Goal: Use online tool/utility: Utilize a website feature to perform a specific function

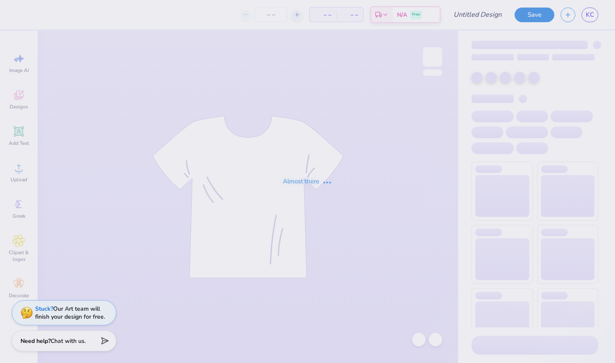
type input "KASA 2"
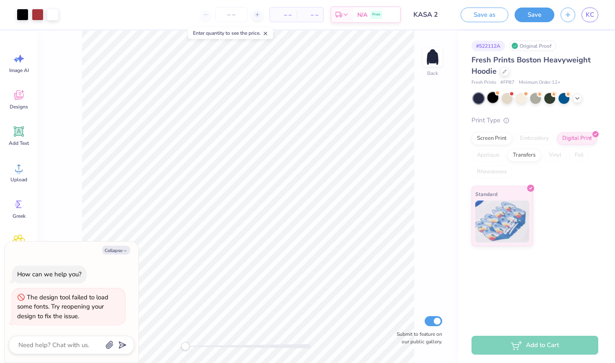
click at [494, 100] on div at bounding box center [492, 97] width 11 height 11
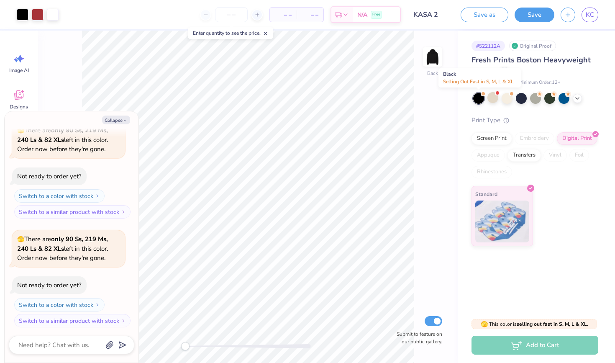
click at [475, 98] on div at bounding box center [478, 98] width 11 height 11
click at [523, 98] on div at bounding box center [521, 97] width 11 height 11
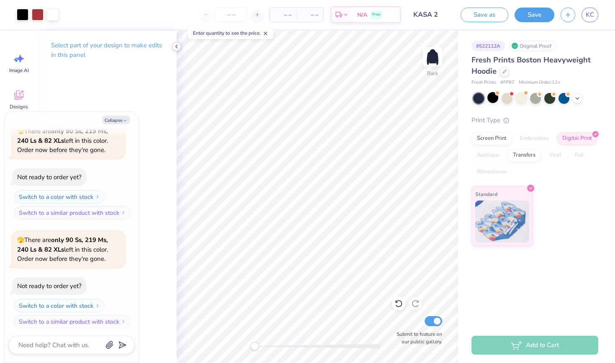
click at [177, 48] on polyline at bounding box center [177, 46] width 2 height 3
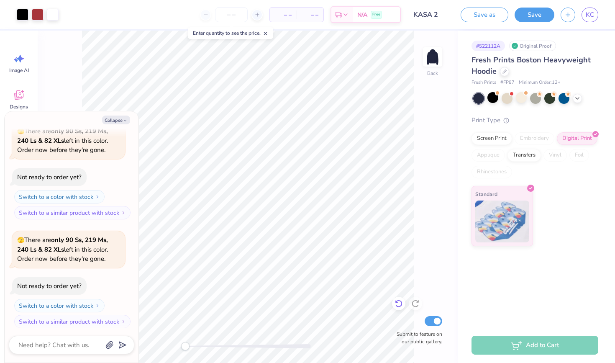
click at [397, 300] on icon at bounding box center [398, 303] width 8 height 8
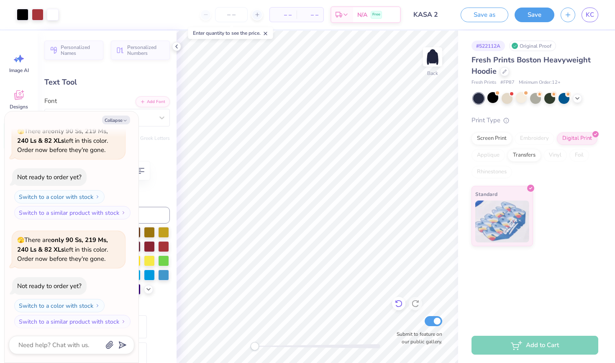
click at [400, 305] on icon at bounding box center [398, 303] width 8 height 8
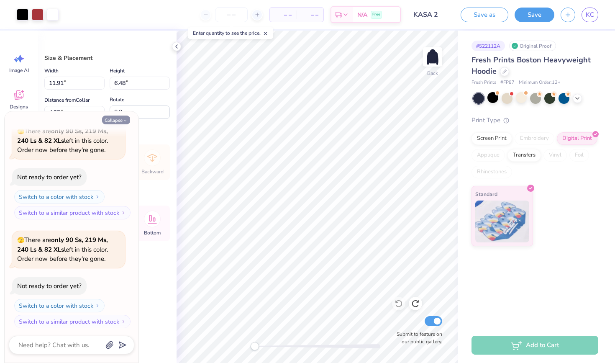
click at [124, 119] on icon "button" at bounding box center [125, 120] width 5 height 5
type textarea "x"
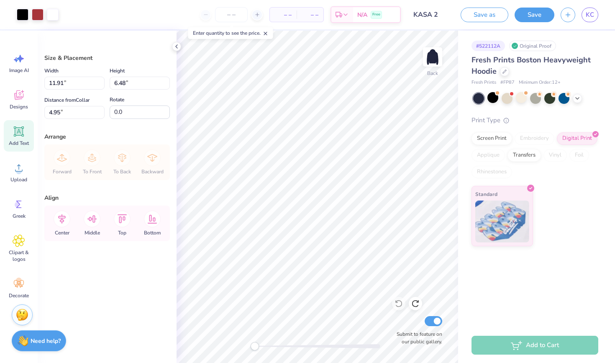
click at [22, 137] on icon at bounding box center [19, 131] width 13 height 13
click at [398, 301] on icon at bounding box center [398, 303] width 8 height 8
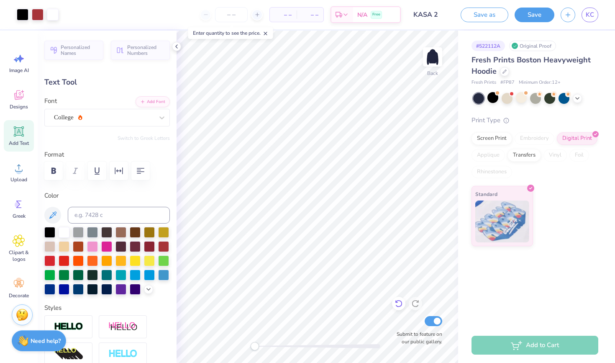
click at [397, 302] on icon at bounding box center [397, 302] width 2 height 2
type textarea "20"
type input "1.35"
type input "9.03"
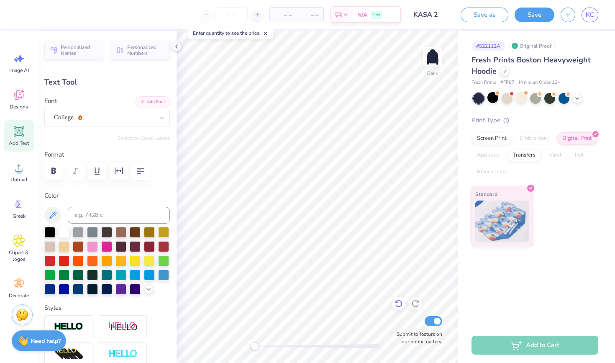
type textarea "25"
type input "0.60"
type input "8.48"
type textarea "20"
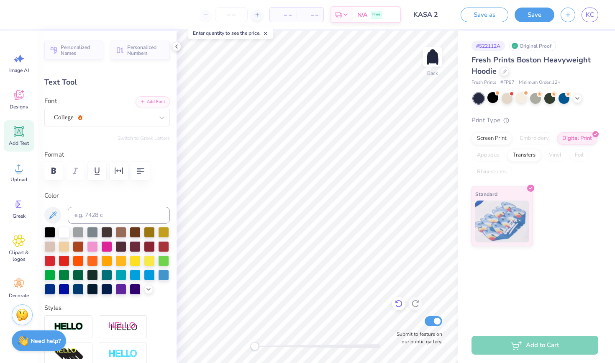
type input "1.35"
type input "9.03"
type textarea "26"
type input "0.54"
type input "9.14"
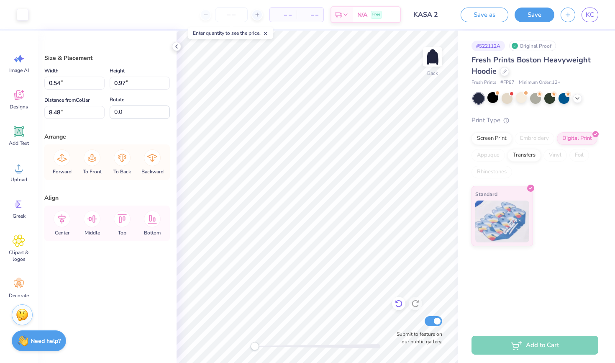
type input "0.73"
type input "1.29"
type input "0.69"
type input "1.24"
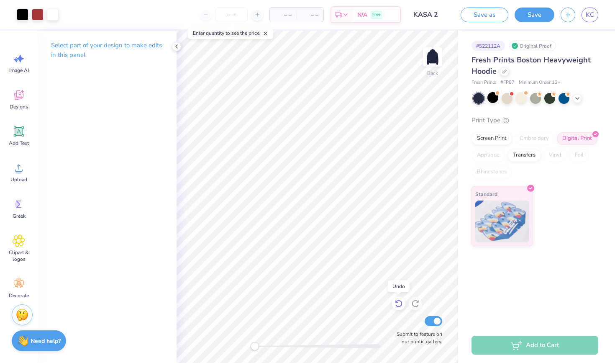
click at [398, 301] on icon at bounding box center [398, 303] width 8 height 8
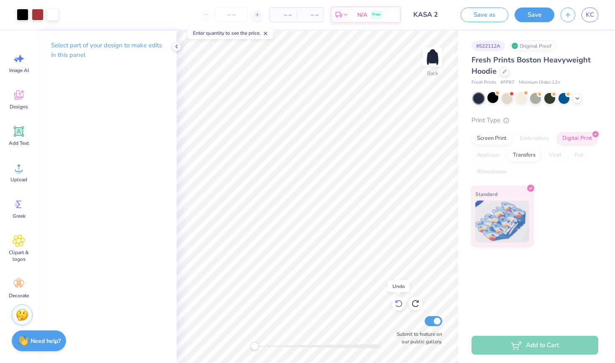
click at [398, 301] on icon at bounding box center [398, 303] width 8 height 8
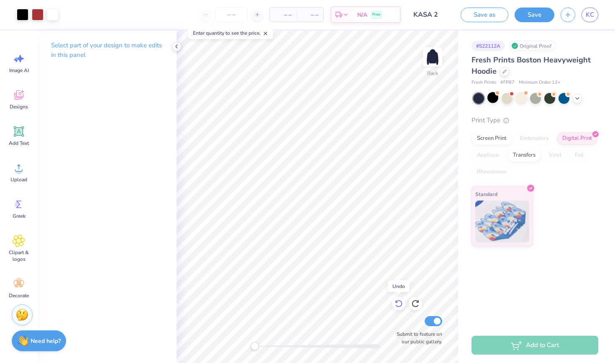
click at [398, 301] on icon at bounding box center [398, 303] width 8 height 8
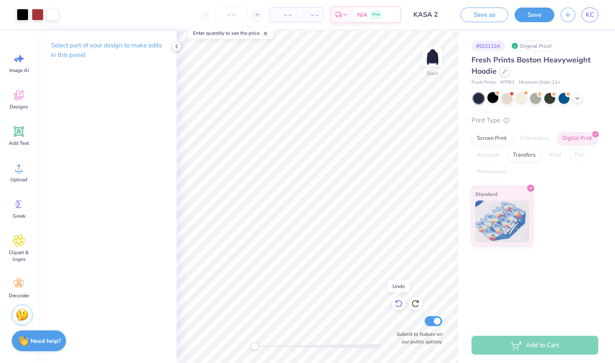
click at [398, 301] on icon at bounding box center [398, 303] width 8 height 8
